Goal: Transaction & Acquisition: Download file/media

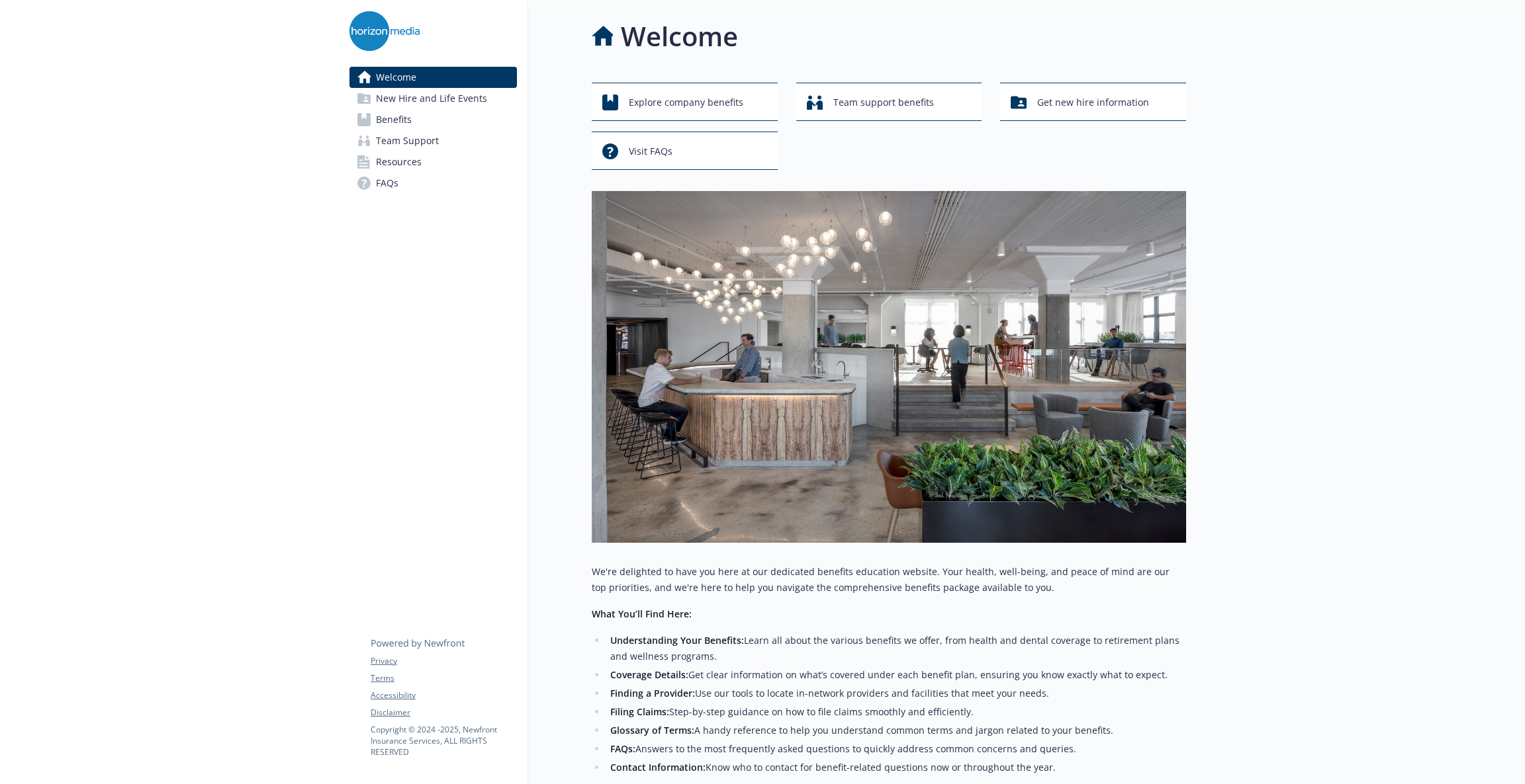
click at [409, 115] on span "Benefits" at bounding box center [394, 120] width 36 height 21
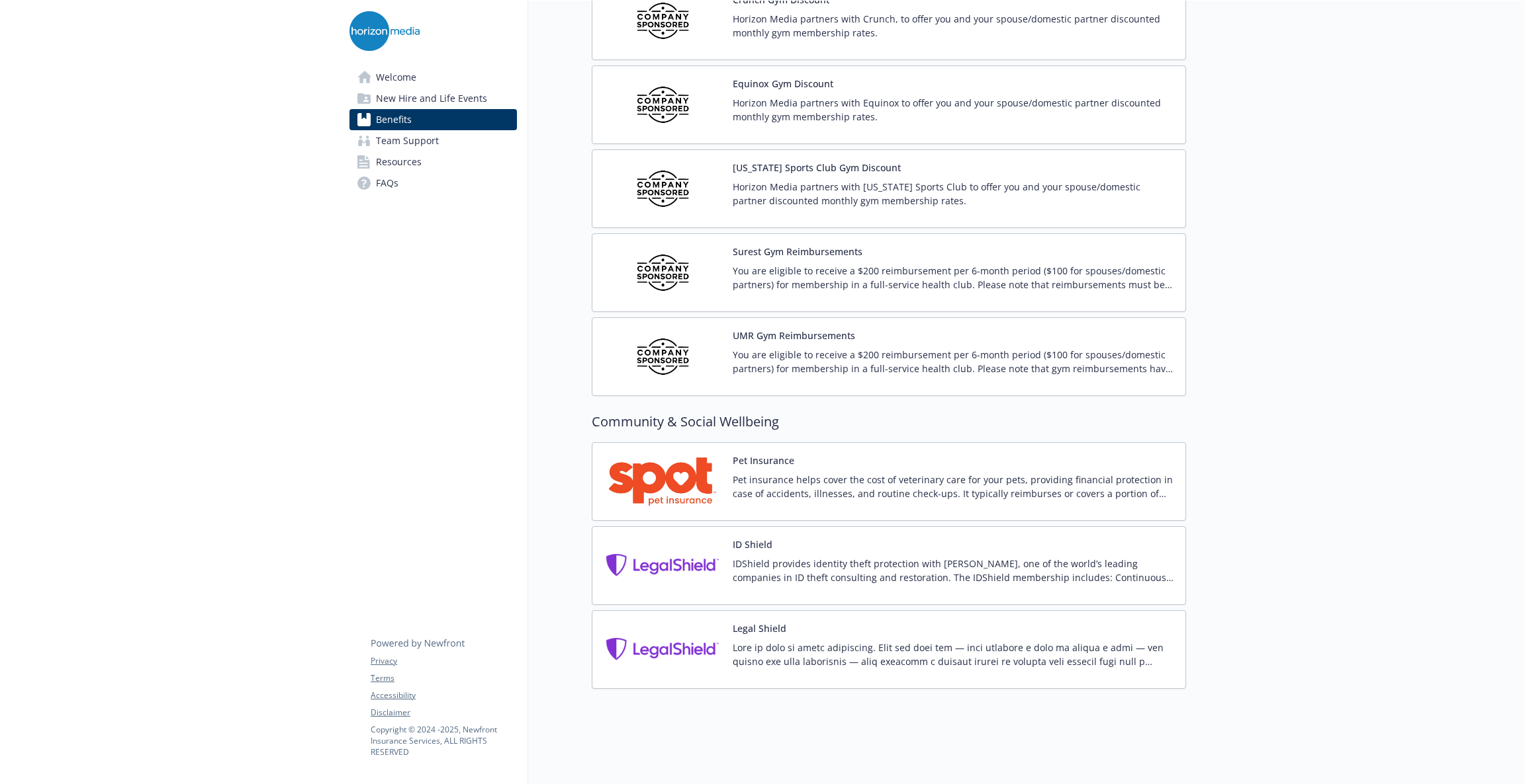
scroll to position [2488, 0]
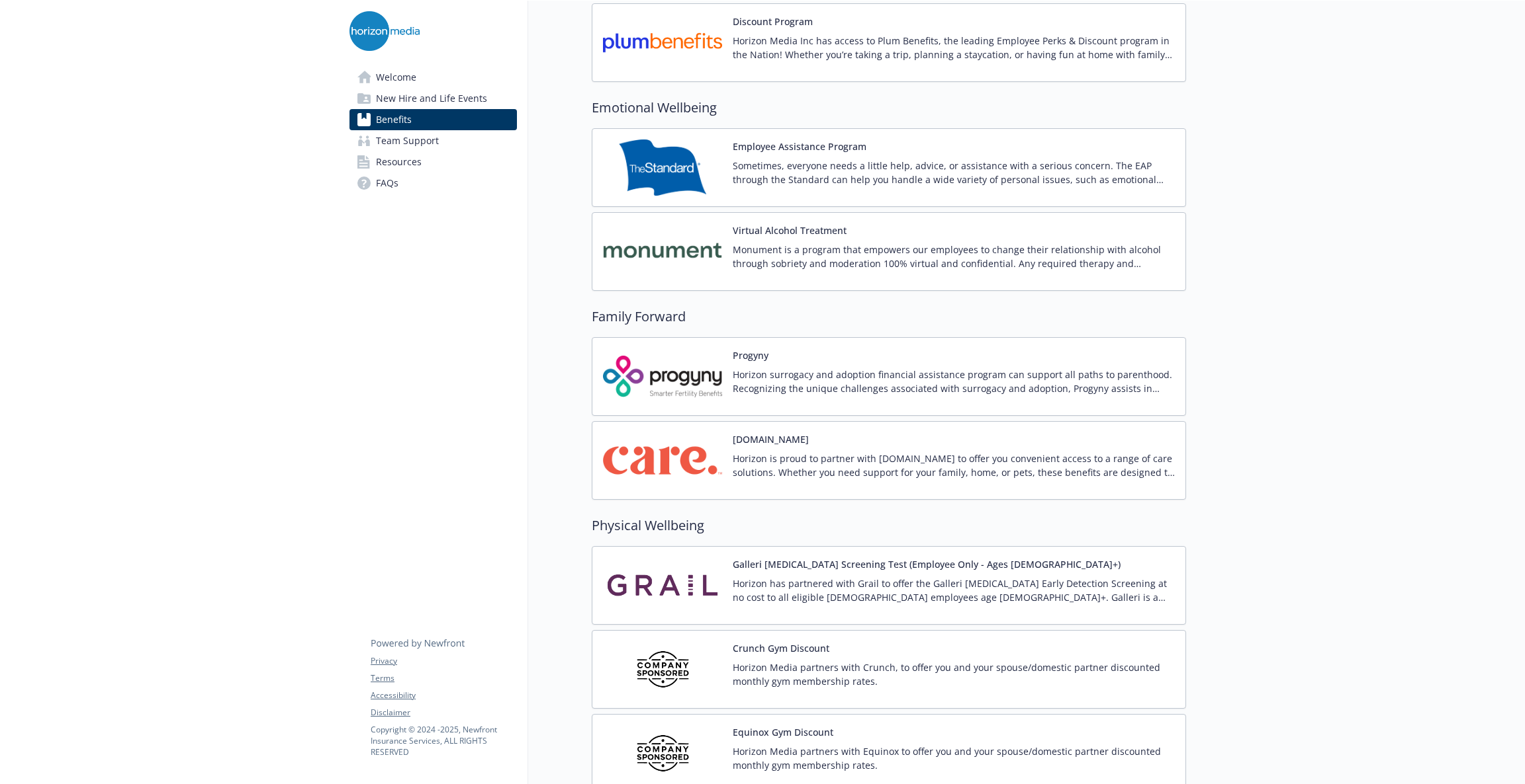
click at [857, 456] on div "[DOMAIN_NAME] Horizon is proud to partner with [DOMAIN_NAME] to offer you conve…" at bounding box center [953, 460] width 442 height 56
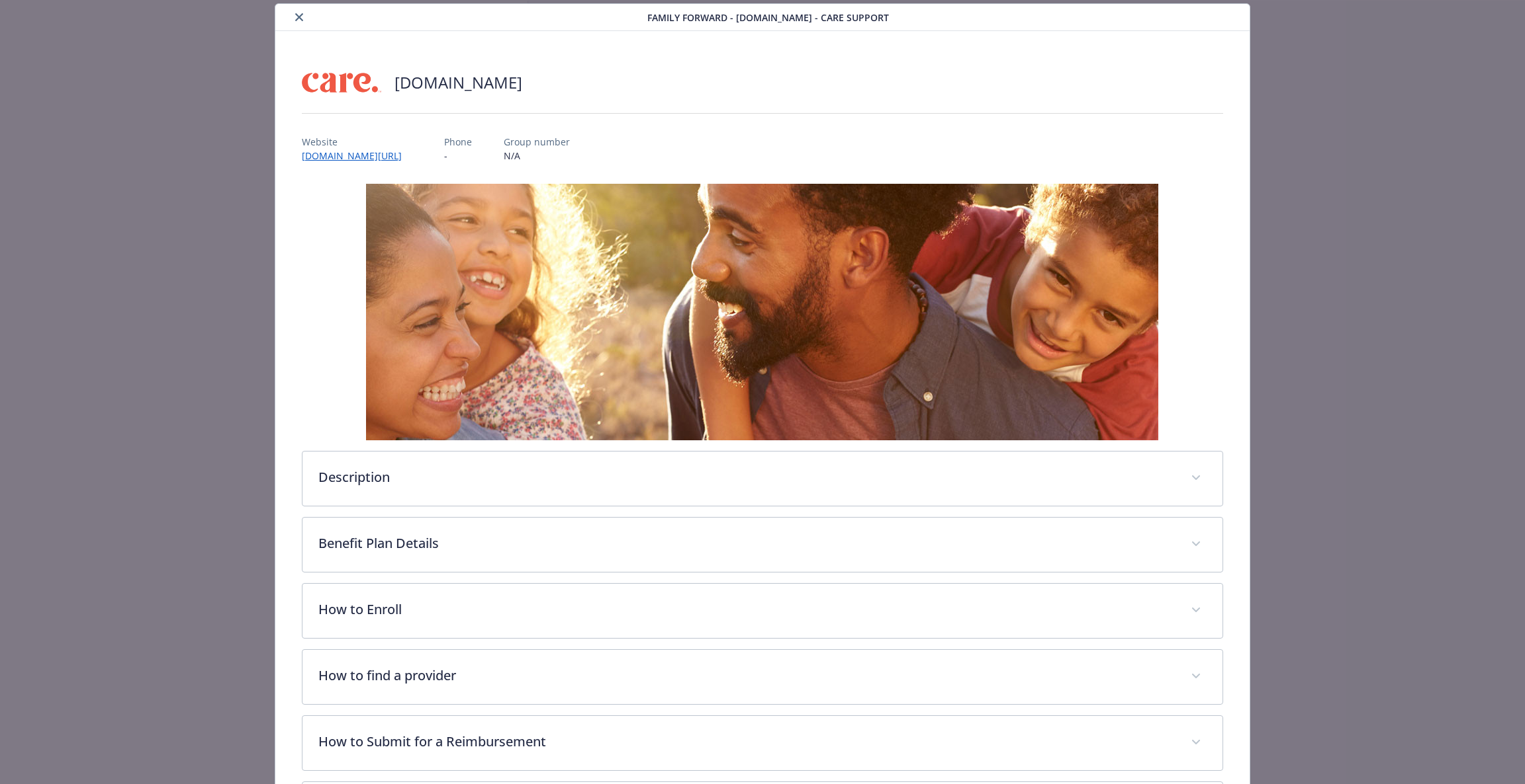
scroll to position [233, 0]
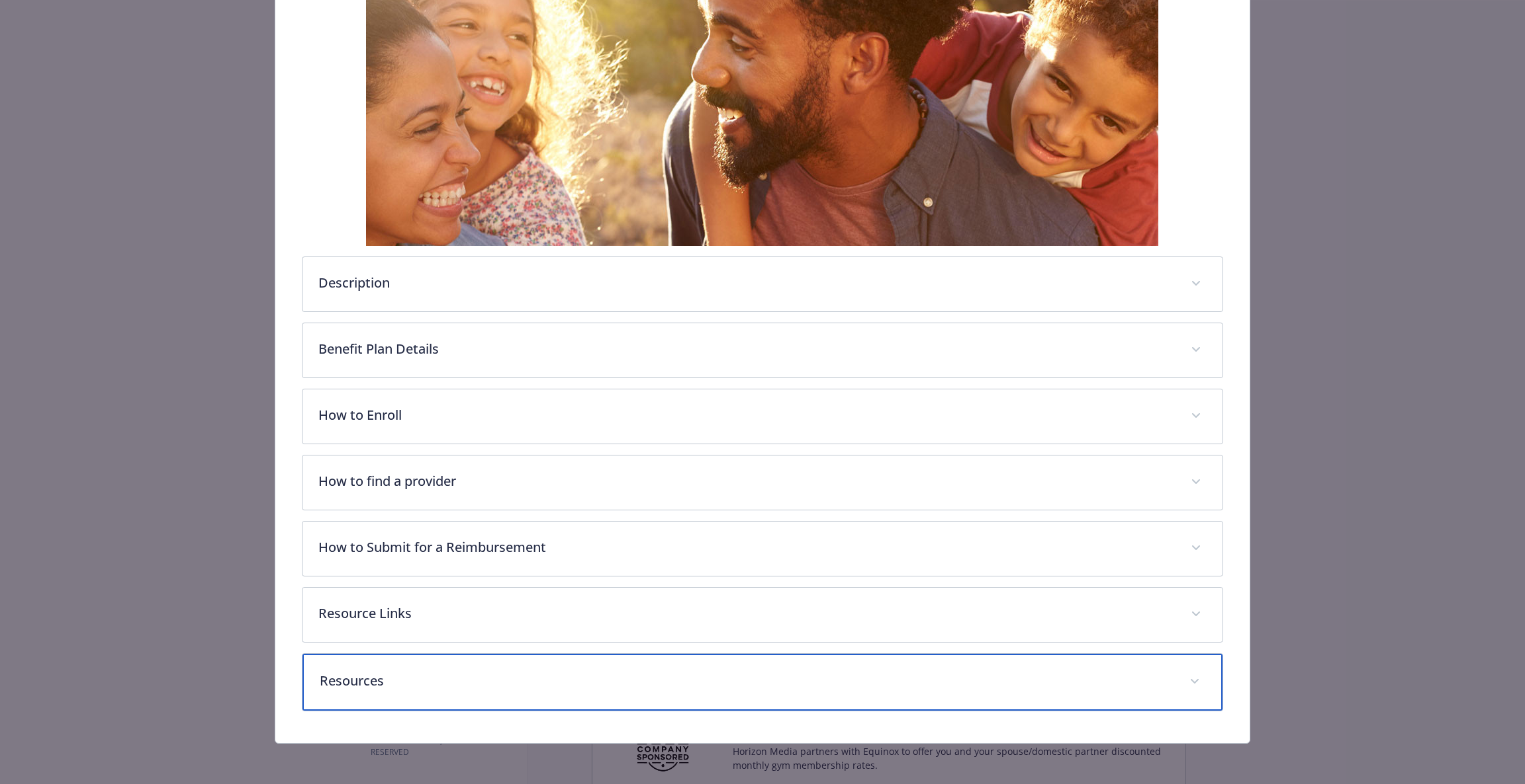
click at [946, 699] on div "Resources" at bounding box center [762, 682] width 920 height 57
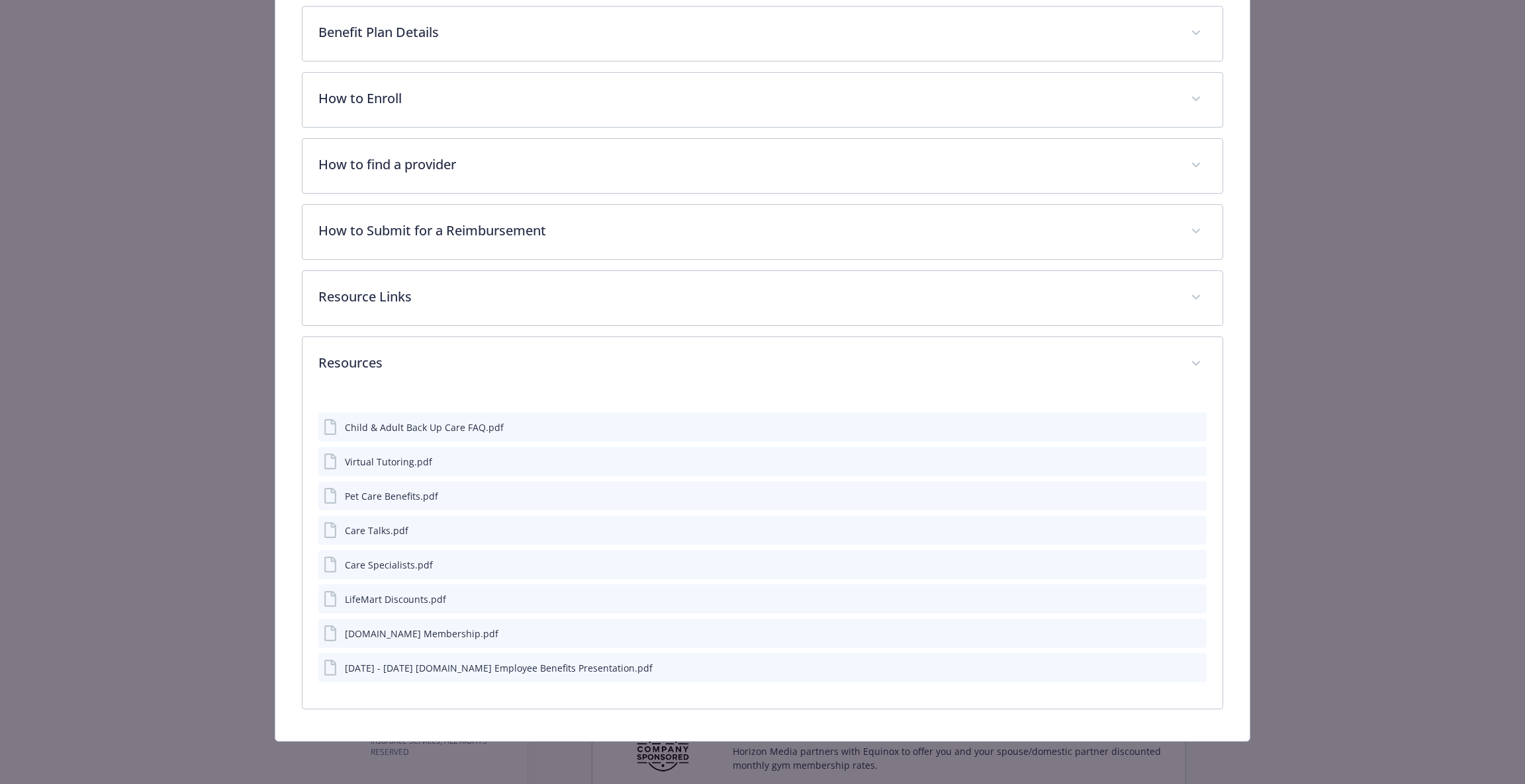
scroll to position [551, 0]
click at [1168, 668] on icon "download file" at bounding box center [1172, 666] width 9 height 8
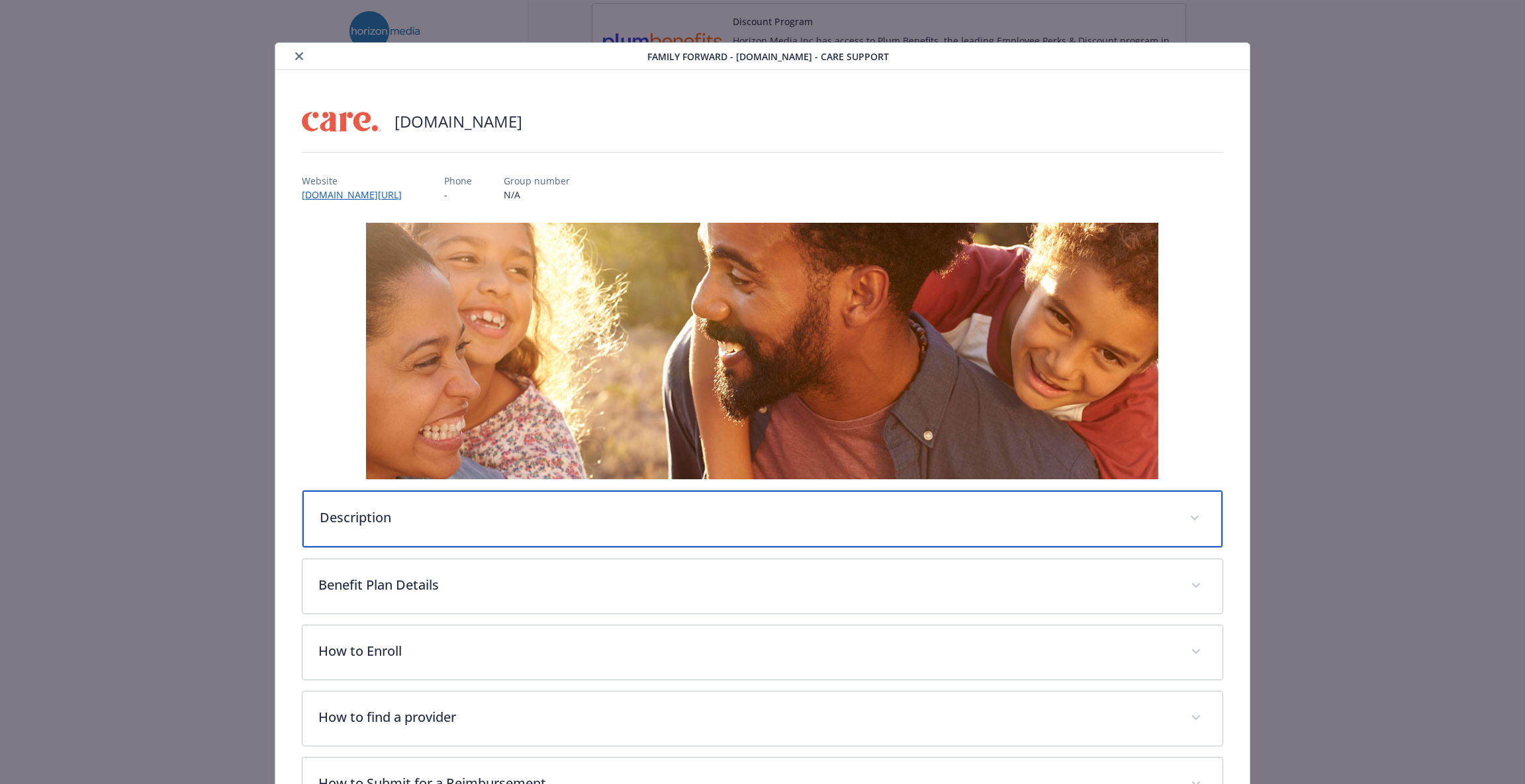
click at [848, 533] on div "Description" at bounding box center [762, 519] width 920 height 57
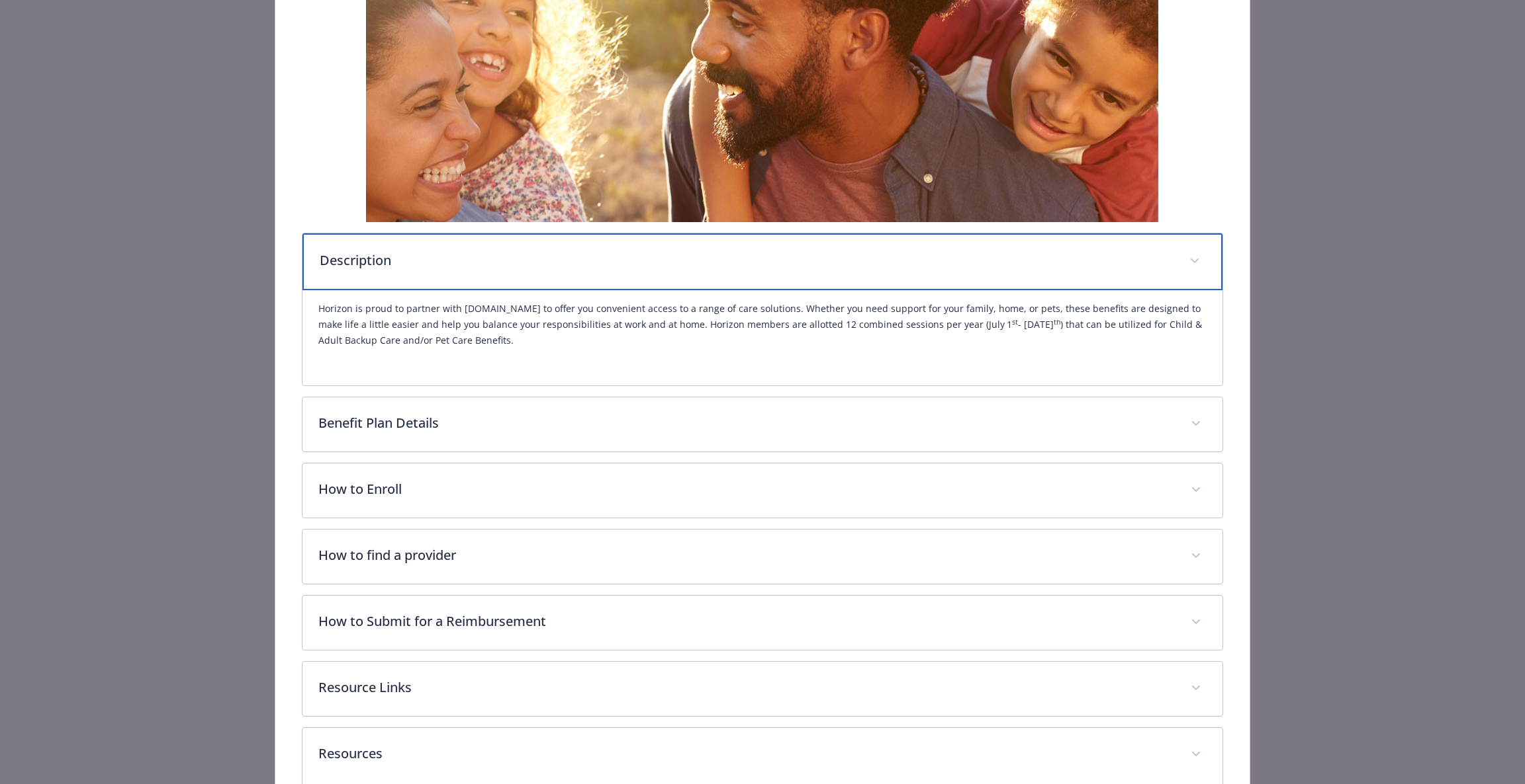
scroll to position [436, 0]
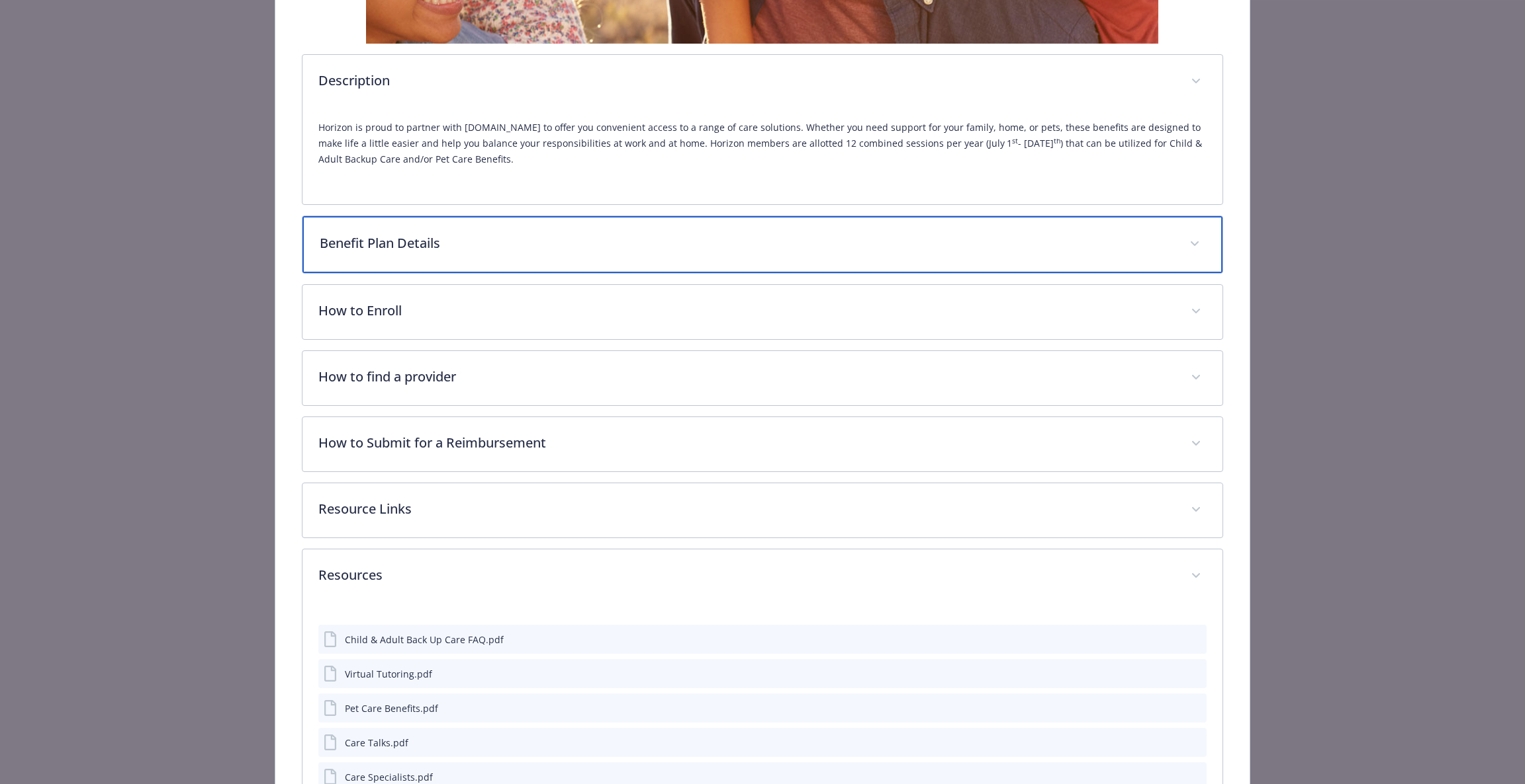
click at [625, 254] on div "Benefit Plan Details" at bounding box center [762, 245] width 920 height 57
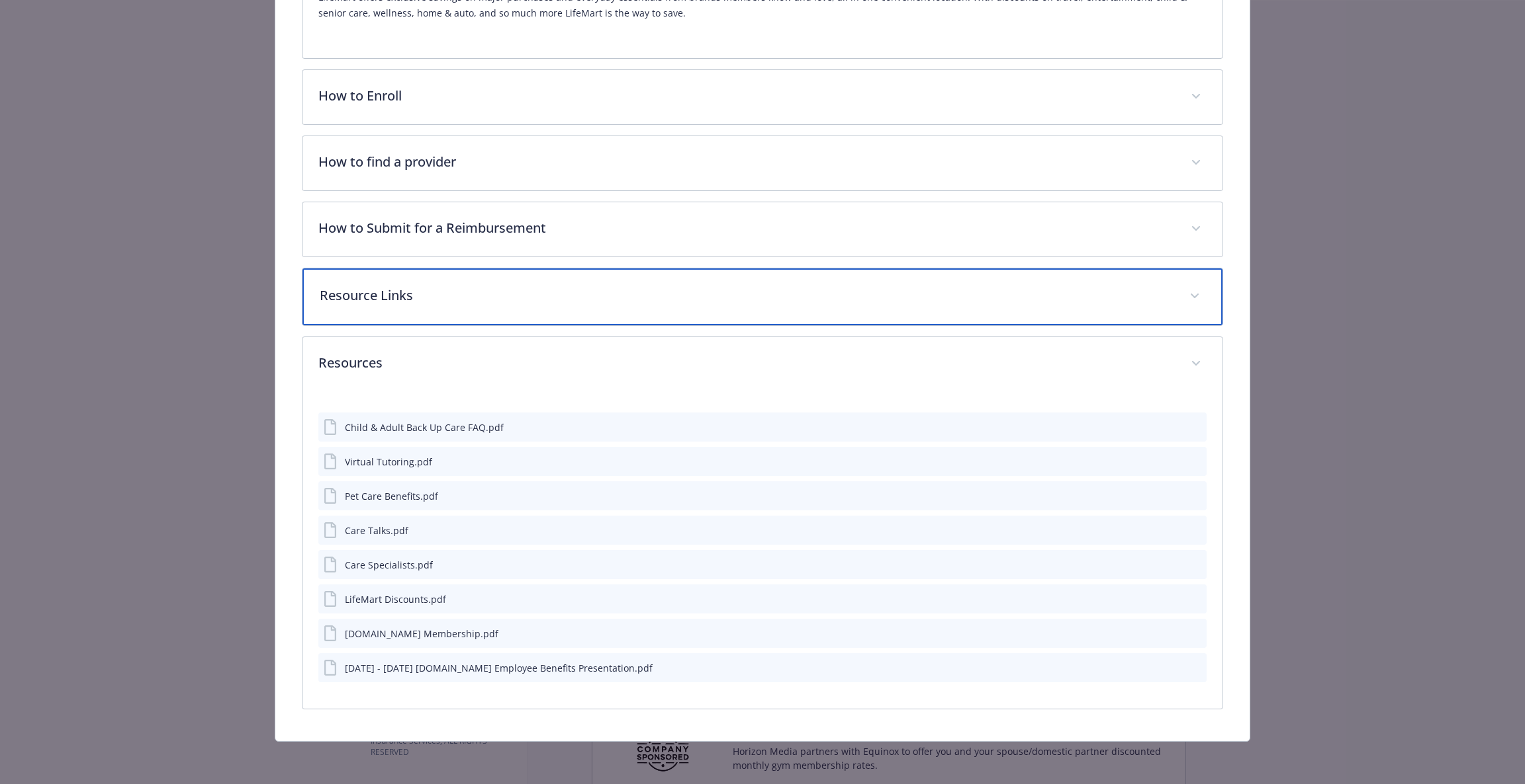
scroll to position [1186, 0]
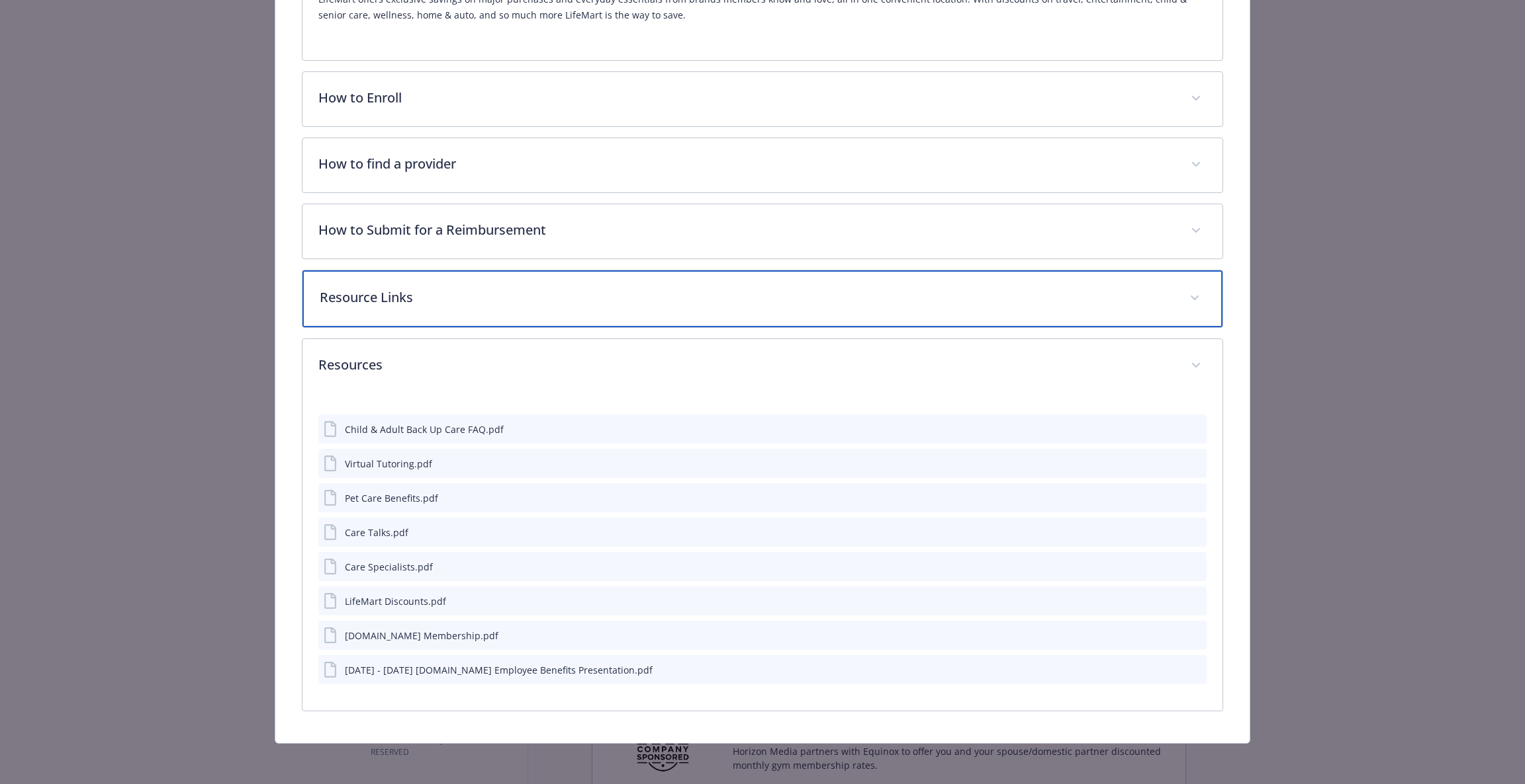
click at [558, 315] on div "Resource Links" at bounding box center [762, 299] width 920 height 57
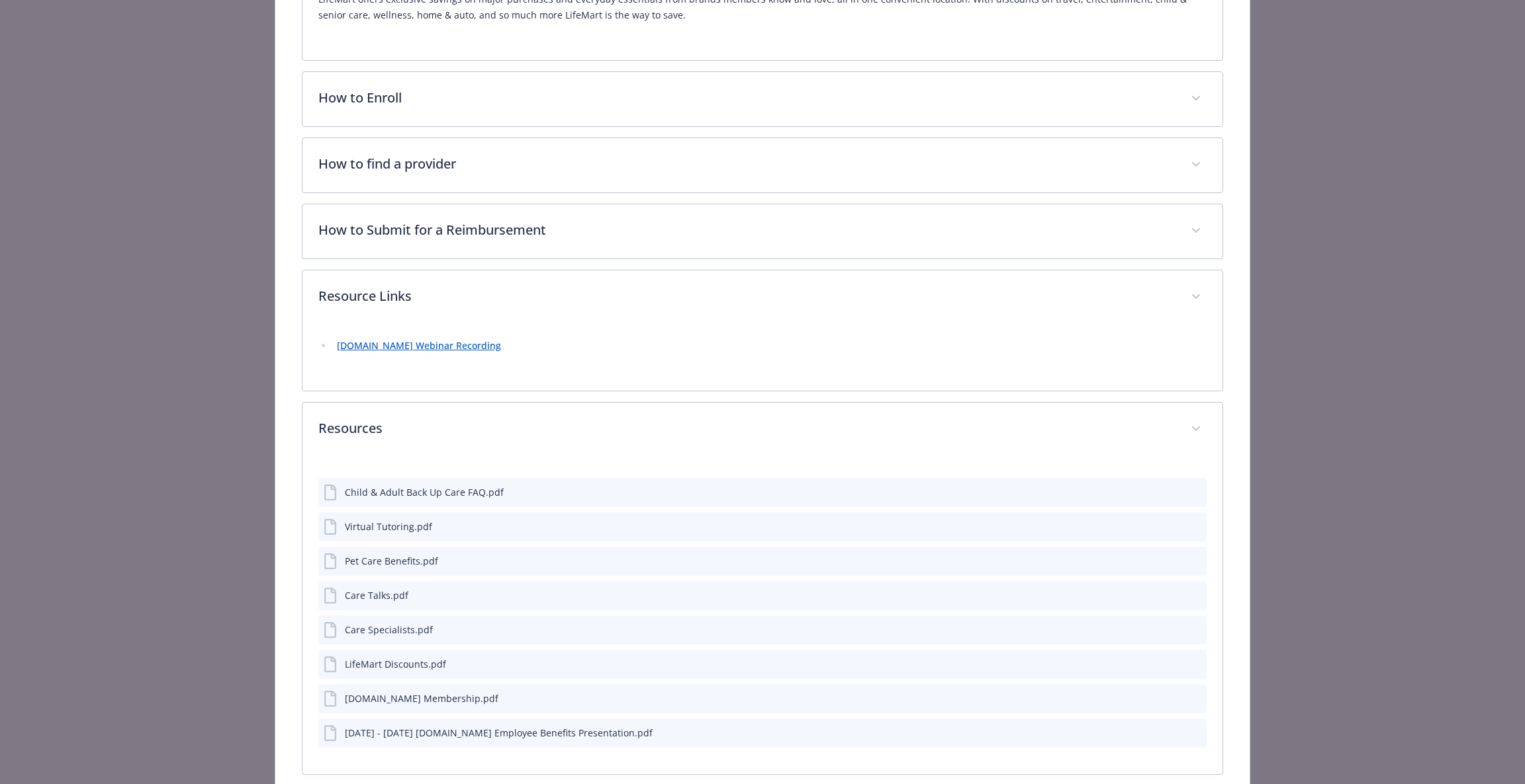
click at [436, 351] on link "[DOMAIN_NAME] Webinar Recording" at bounding box center [419, 345] width 164 height 12
